Goal: Information Seeking & Learning: Understand process/instructions

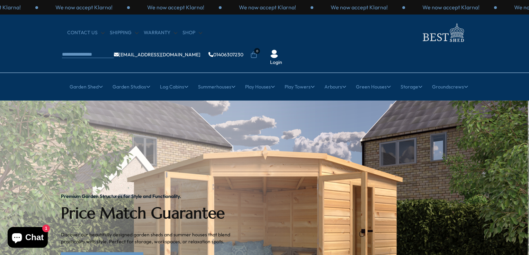
click at [200, 52] on link "[EMAIL_ADDRESS][DOMAIN_NAME]" at bounding box center [157, 54] width 87 height 5
click at [126, 35] on link "Shipping" at bounding box center [124, 32] width 29 height 7
